Goal: Navigation & Orientation: Find specific page/section

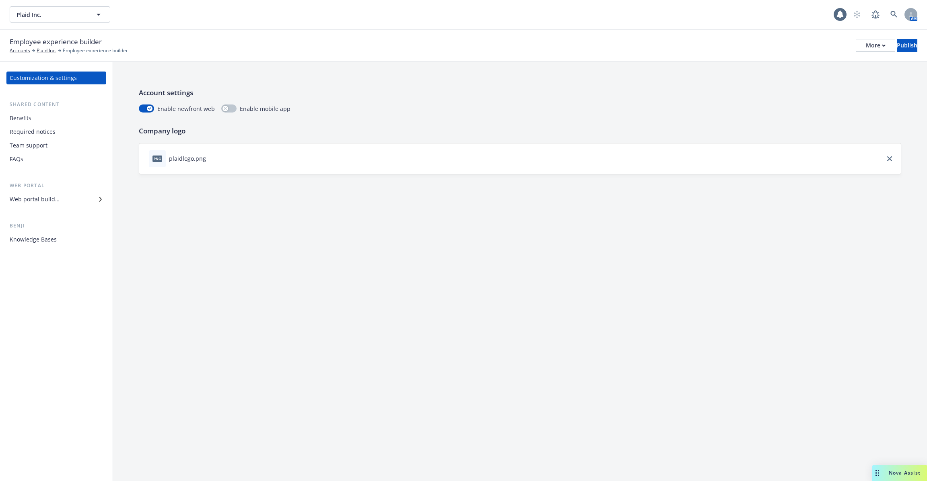
click at [63, 199] on div "Web portal builder" at bounding box center [56, 199] width 93 height 13
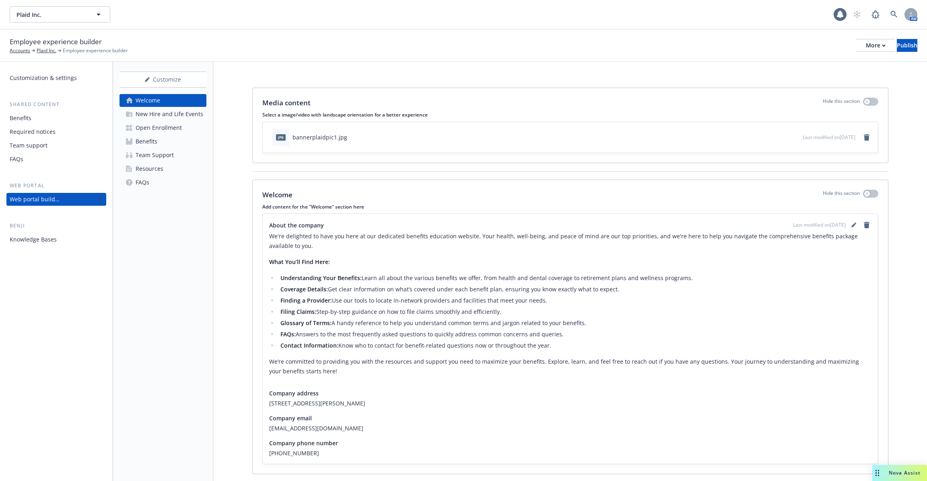
click at [157, 169] on div "Resources" at bounding box center [150, 168] width 28 height 13
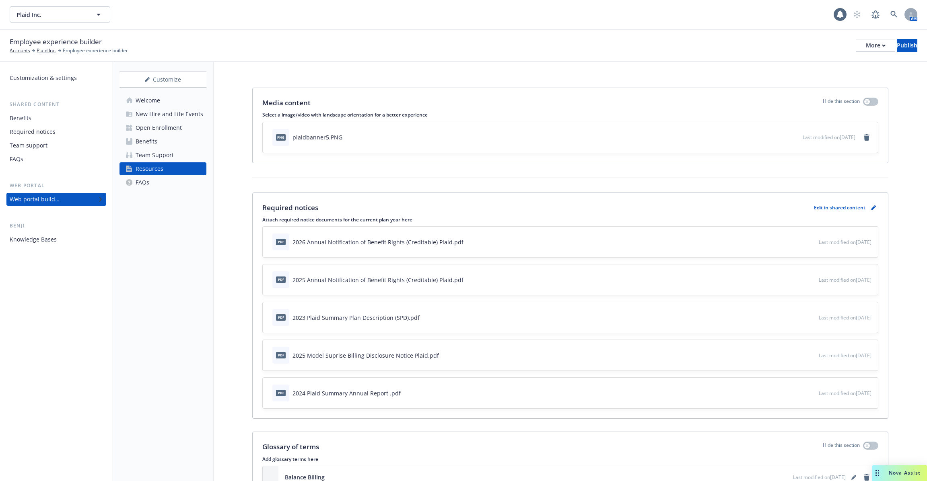
click at [204, 250] on div "Customize Welcome New Hire and Life Events Open Enrollment Benefits Team Suppor…" at bounding box center [163, 271] width 101 height 419
